Goal: Find specific page/section: Find specific page/section

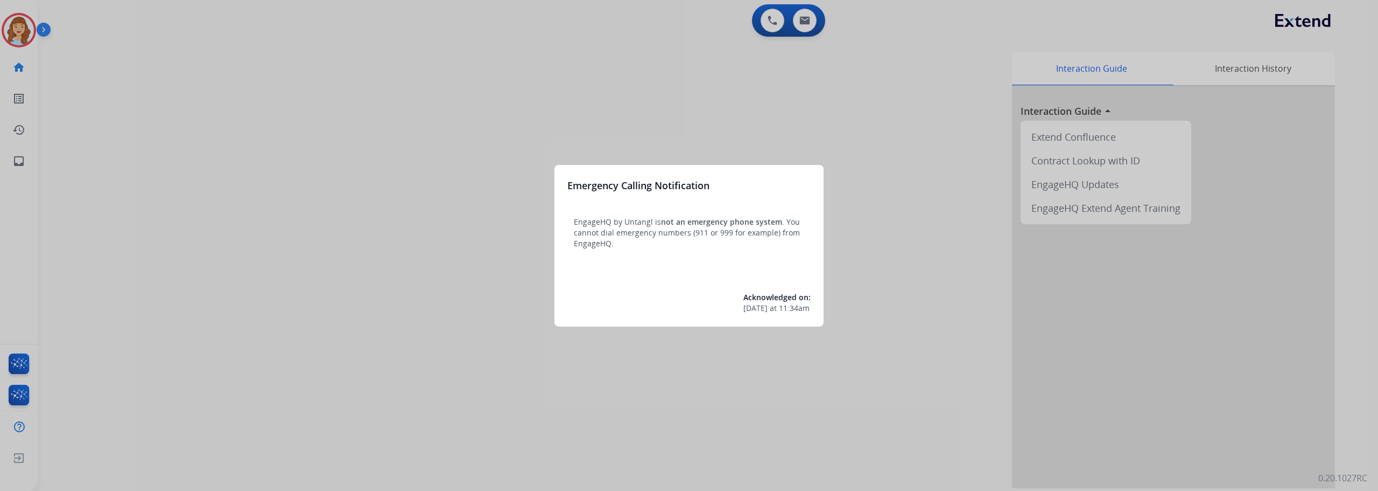
click at [13, 29] on div at bounding box center [689, 245] width 1378 height 491
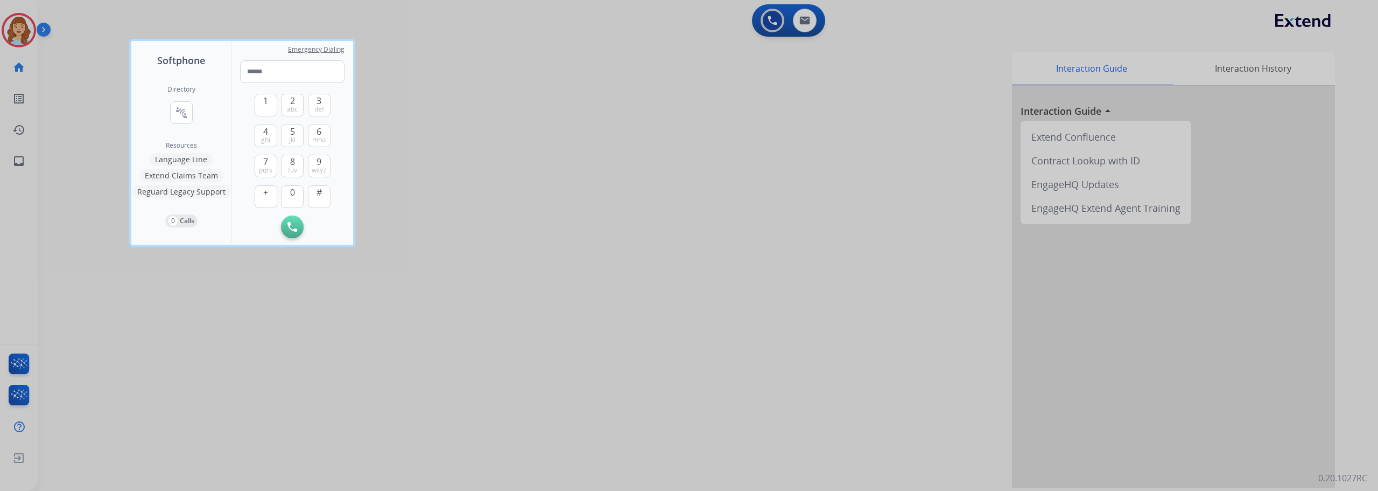
click at [13, 29] on div at bounding box center [689, 245] width 1378 height 491
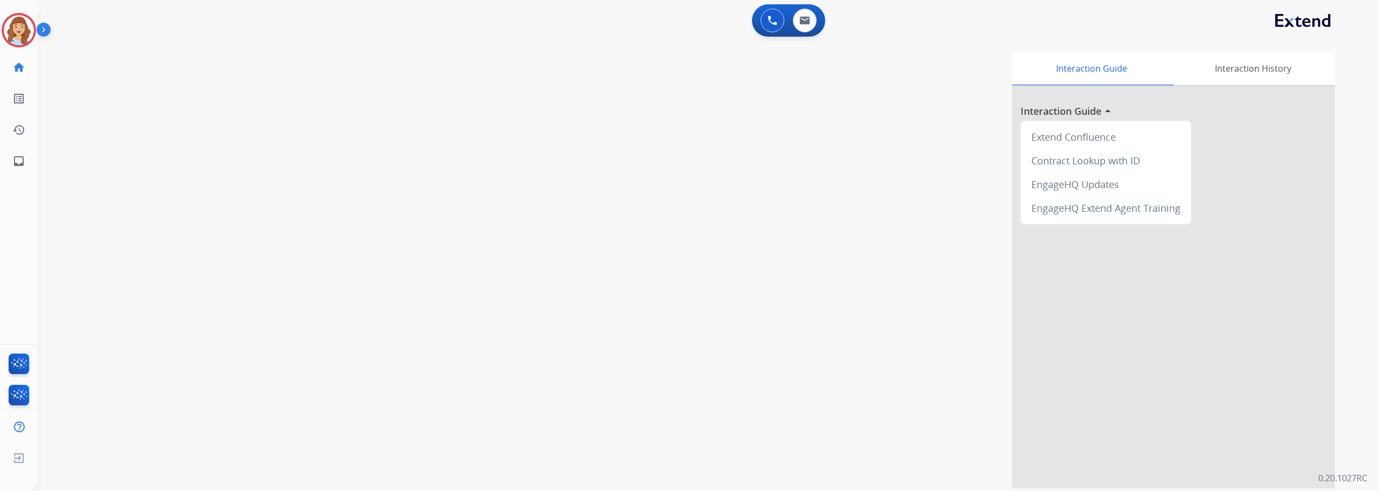
click at [13, 29] on img at bounding box center [19, 30] width 30 height 30
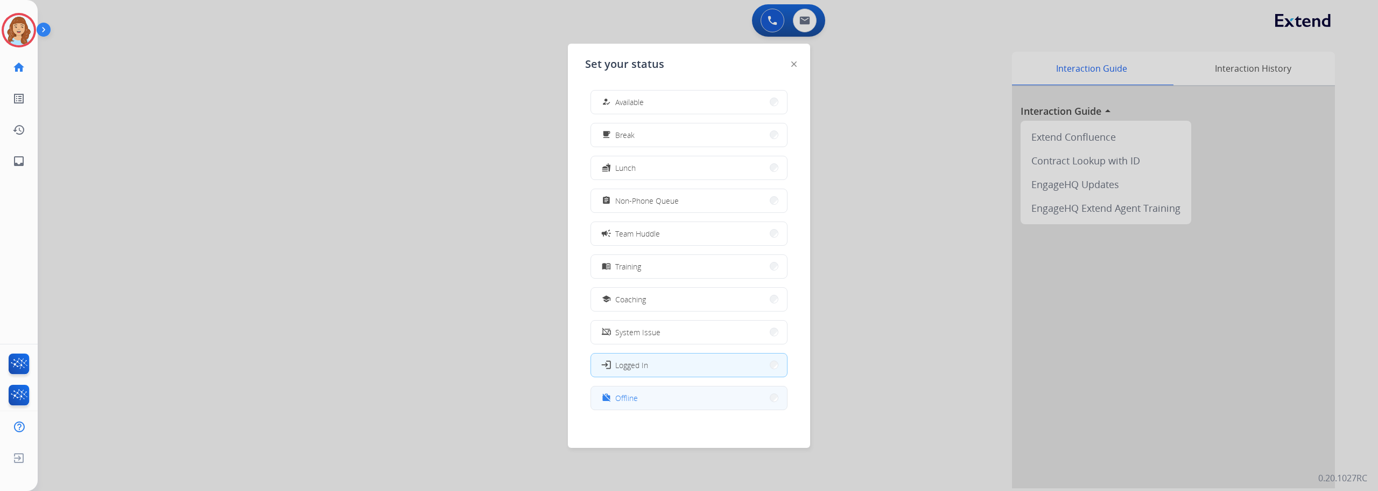
click at [641, 405] on button "work_off Offline" at bounding box center [689, 397] width 196 height 23
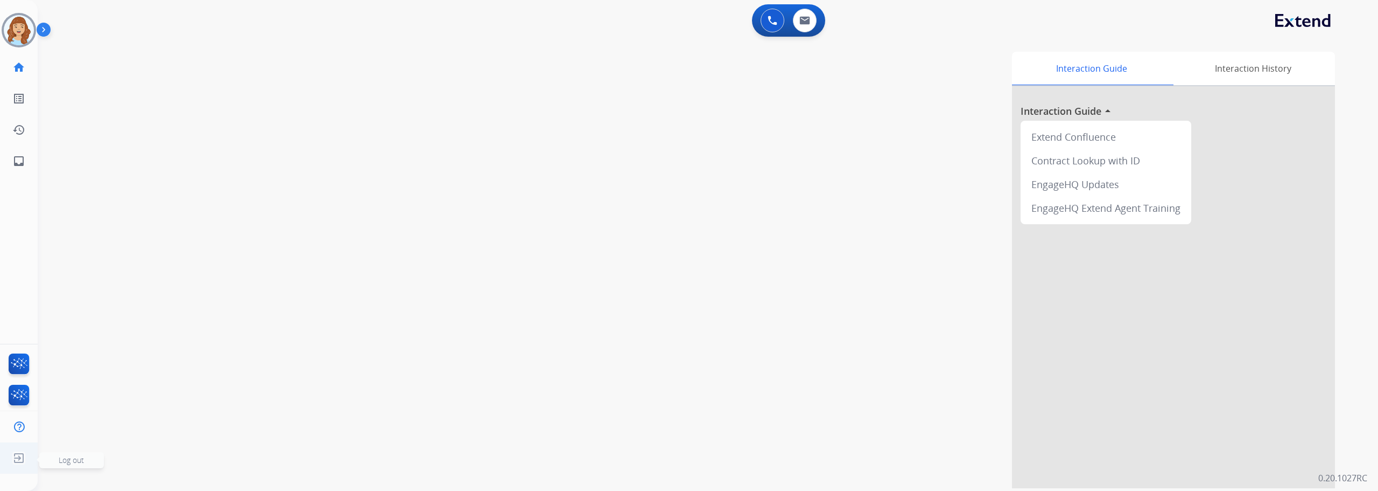
click at [72, 459] on span "Log out" at bounding box center [71, 459] width 25 height 10
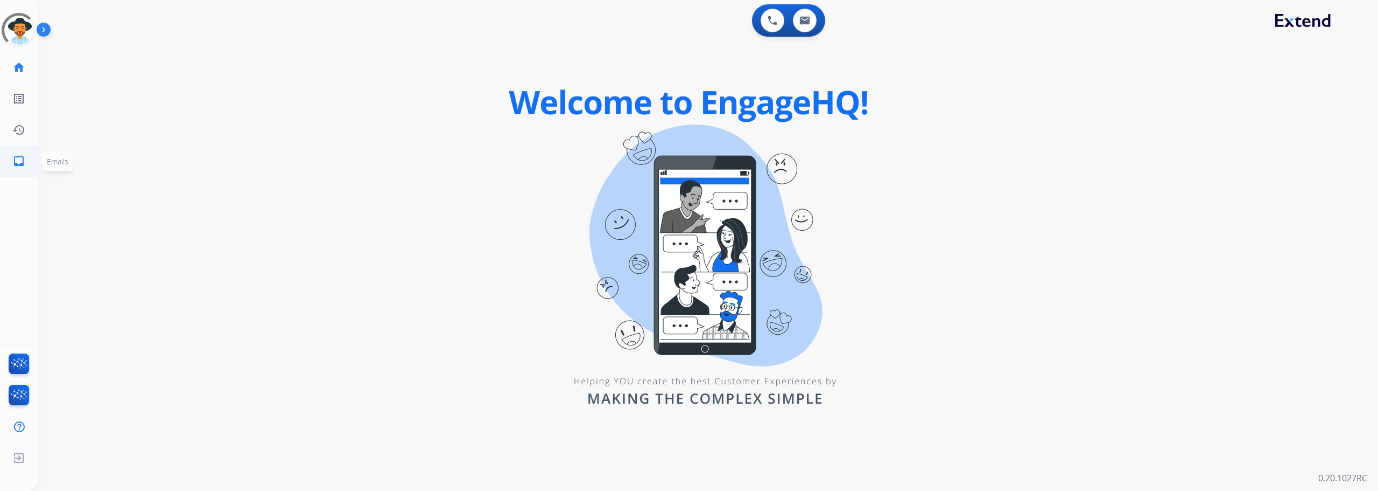
click at [23, 163] on mat-icon "inbox" at bounding box center [18, 161] width 13 height 13
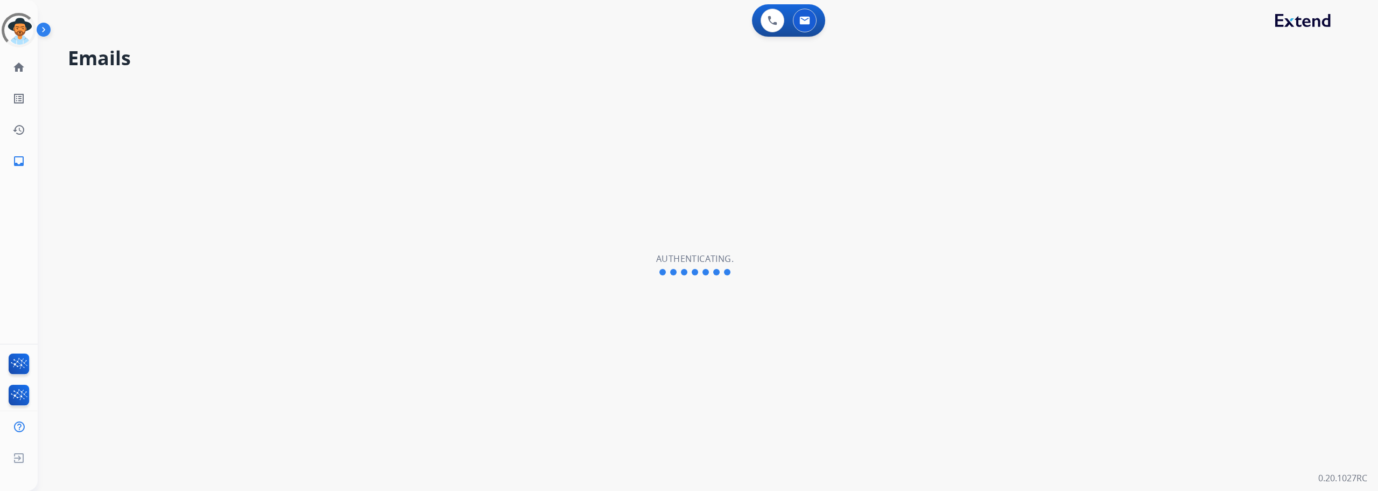
select select "**********"
click at [23, 163] on mat-icon "inbox" at bounding box center [18, 161] width 13 height 13
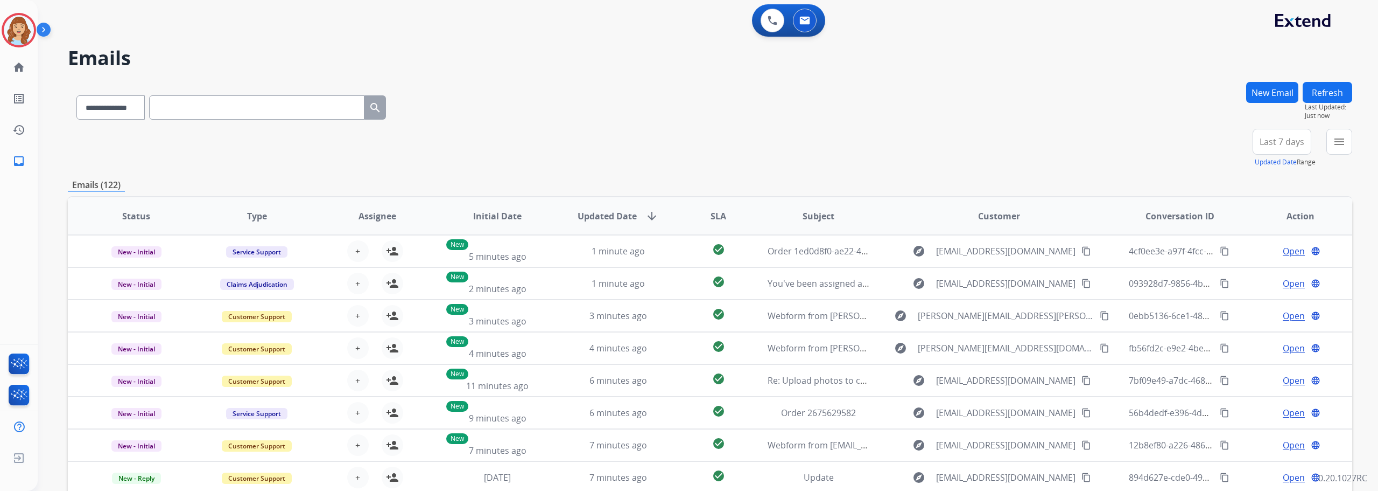
click at [241, 107] on input "text" at bounding box center [256, 107] width 215 height 24
paste input "**********"
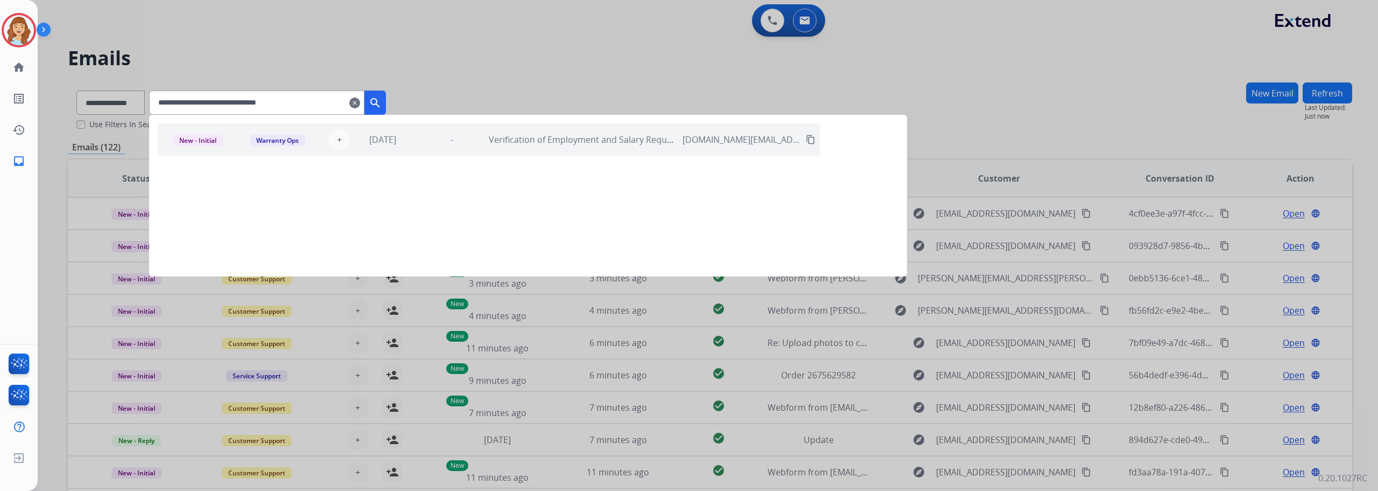
type input "**********"
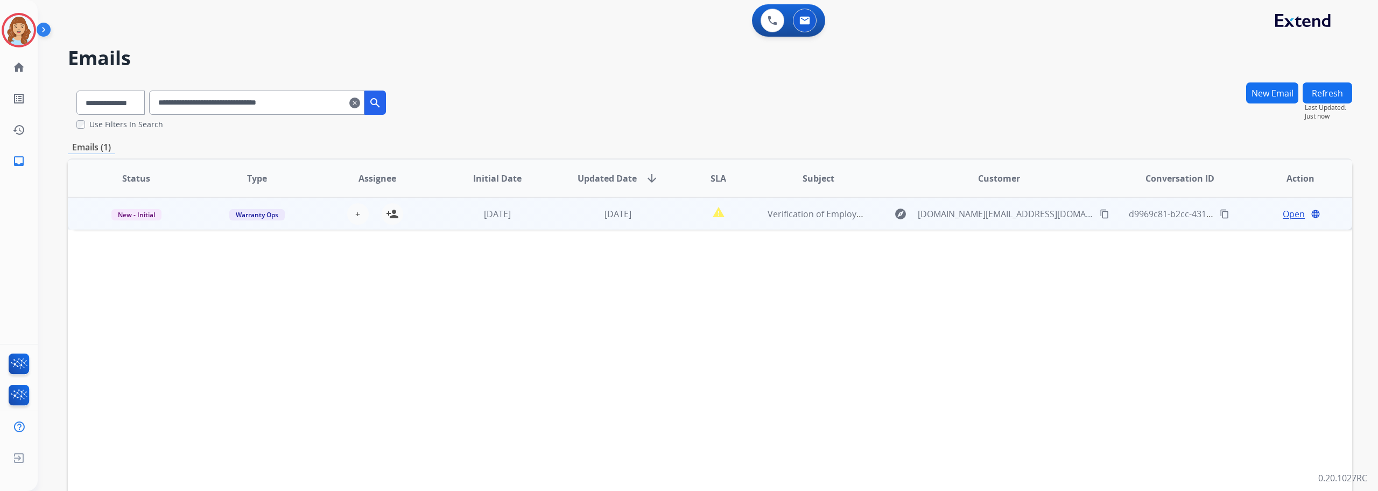
click at [858, 220] on td "Verification of Employment and Salary Request Extend Inc Ref#68-1974 PMLLC" at bounding box center [811, 213] width 121 height 32
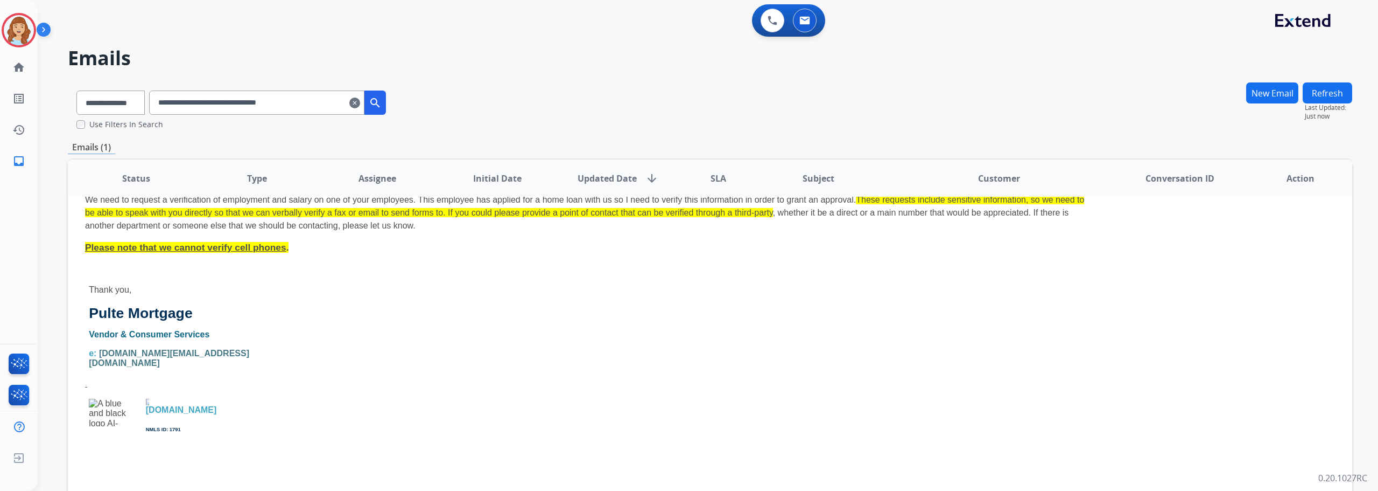
scroll to position [167, 0]
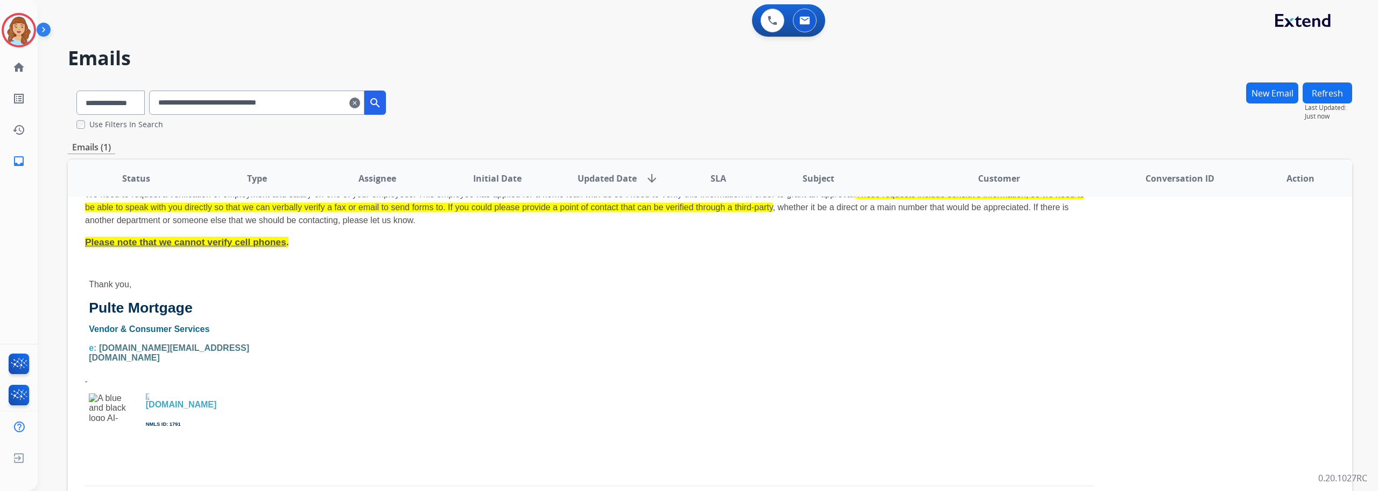
click at [360, 102] on mat-icon "clear" at bounding box center [354, 102] width 11 height 13
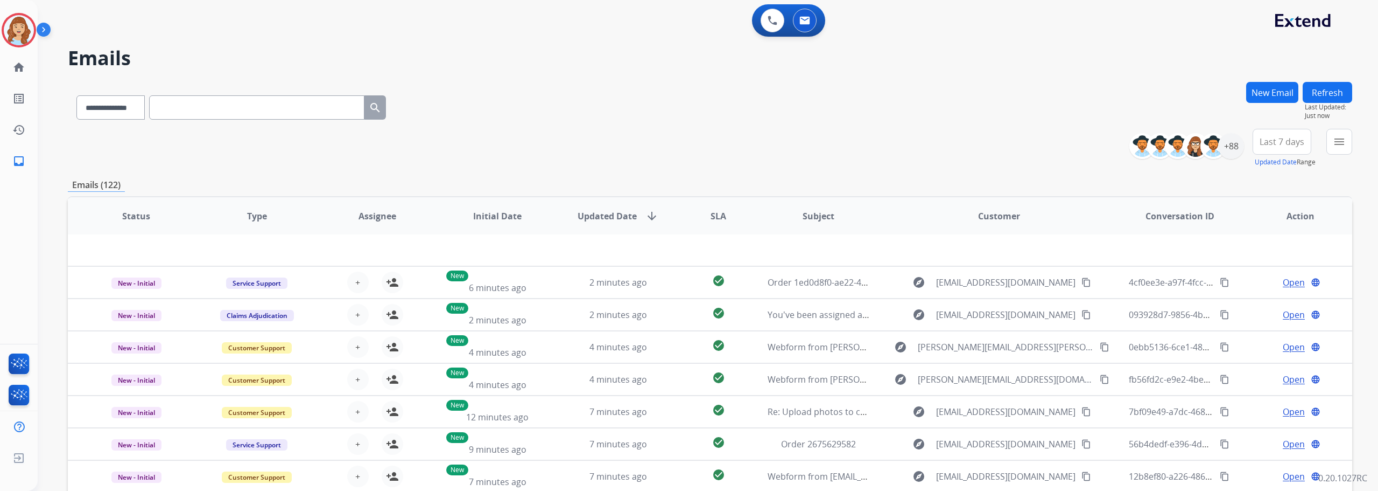
scroll to position [37, 0]
click at [25, 36] on img at bounding box center [19, 30] width 30 height 30
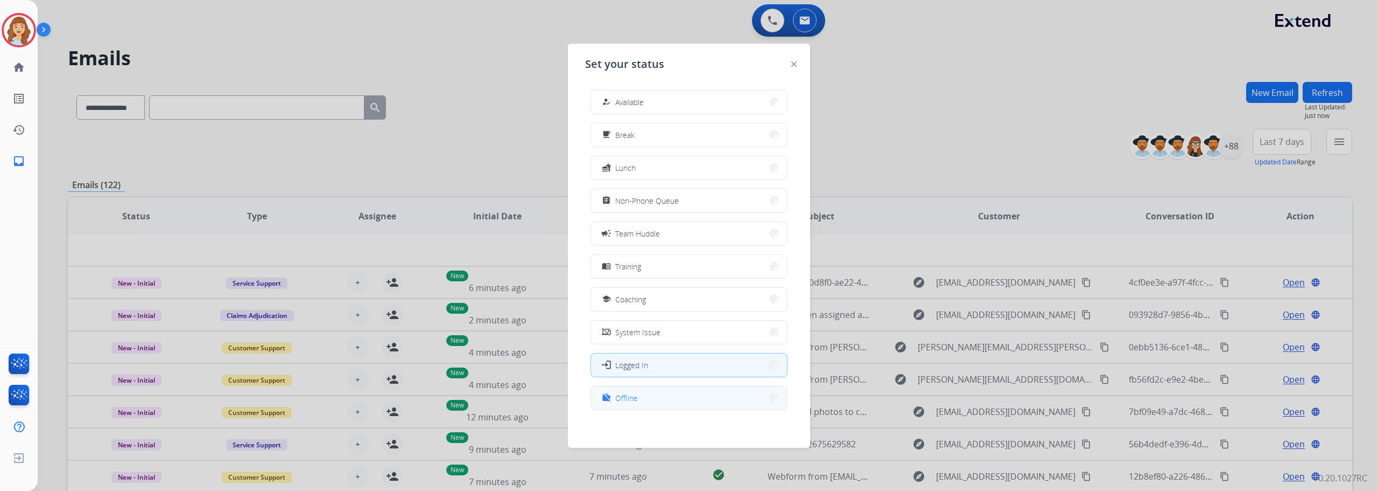
click at [646, 400] on button "work_off Offline" at bounding box center [689, 397] width 196 height 23
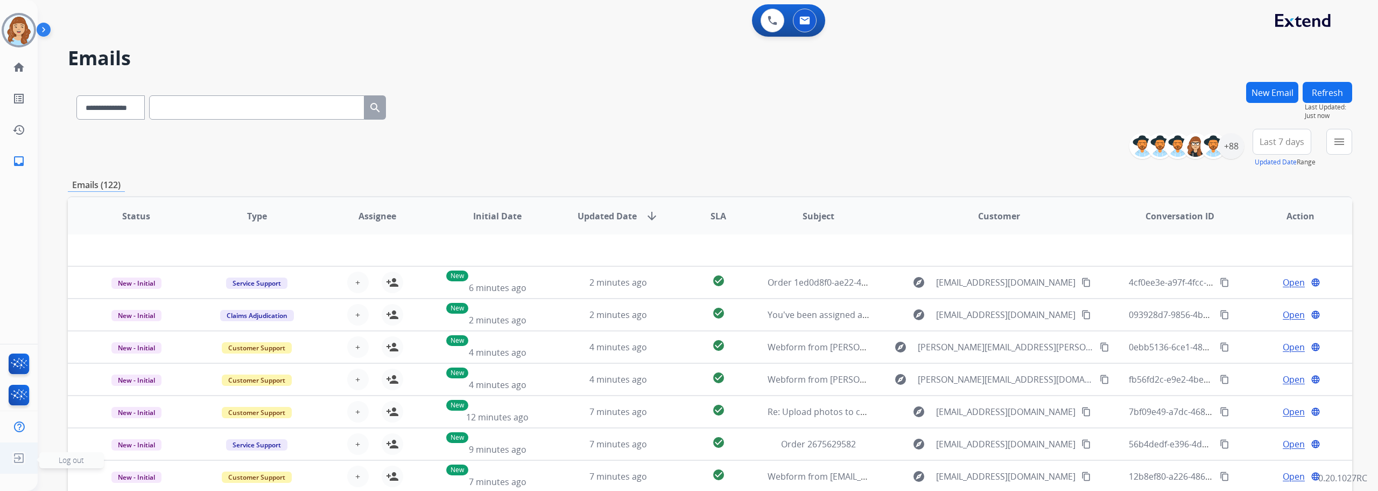
click at [69, 458] on span "Log out" at bounding box center [71, 459] width 25 height 10
